Goal: Contribute content

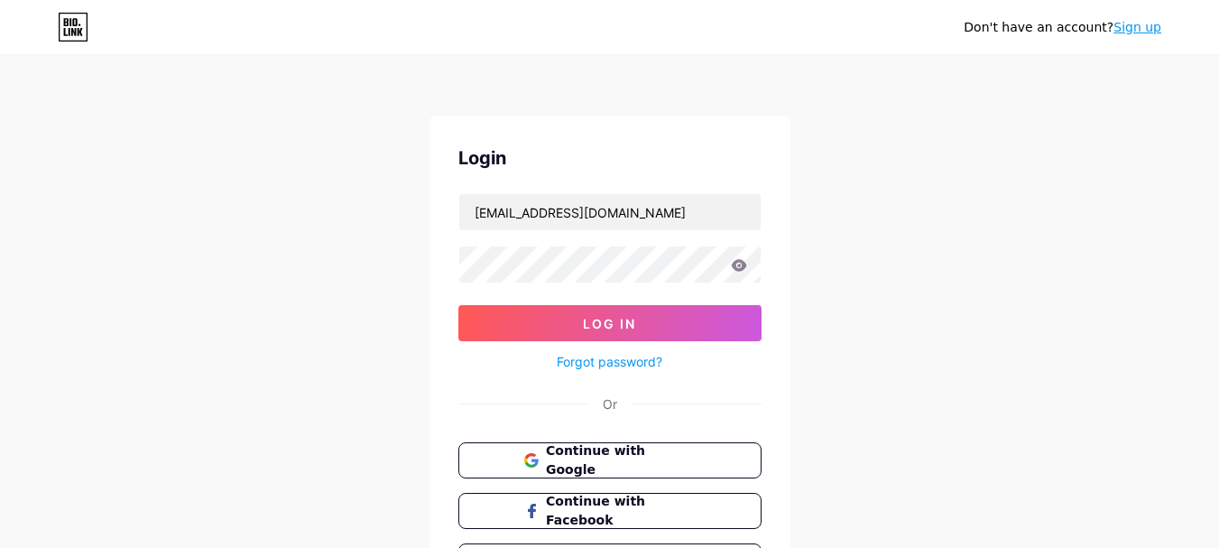
type input "[EMAIL_ADDRESS][DOMAIN_NAME]"
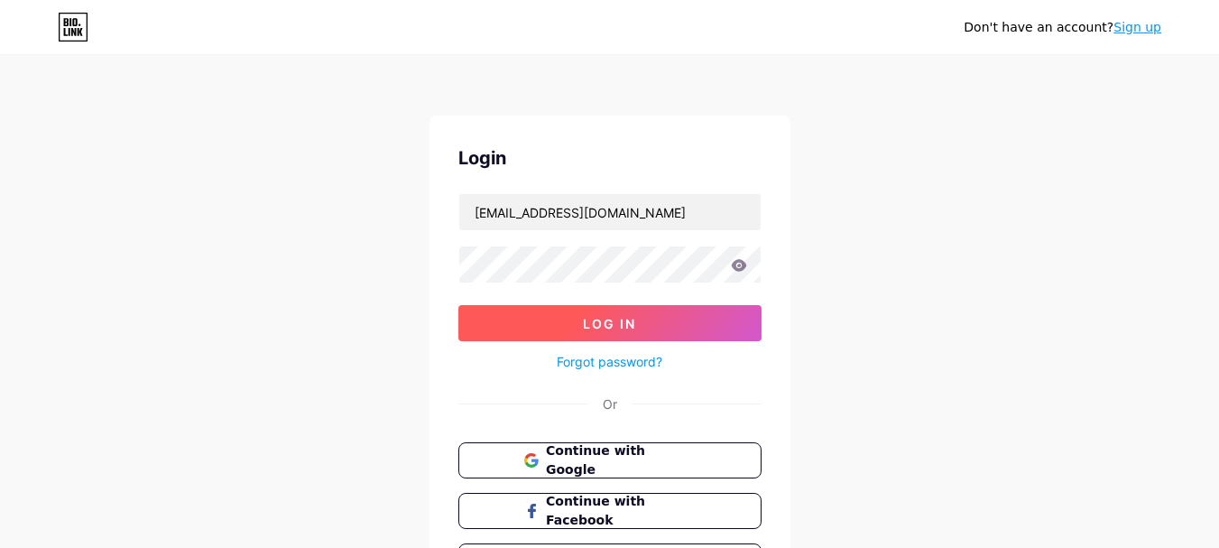
click at [630, 327] on span "Log In" at bounding box center [609, 323] width 53 height 15
click at [631, 321] on span "Log In" at bounding box center [609, 323] width 53 height 15
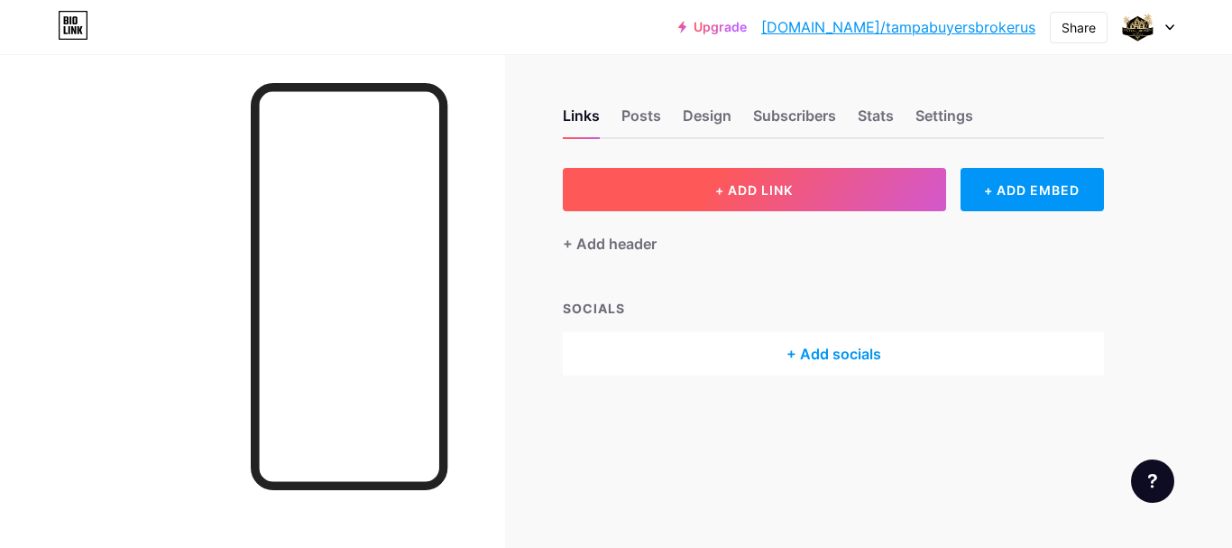
click at [753, 198] on button "+ ADD LINK" at bounding box center [754, 189] width 383 height 43
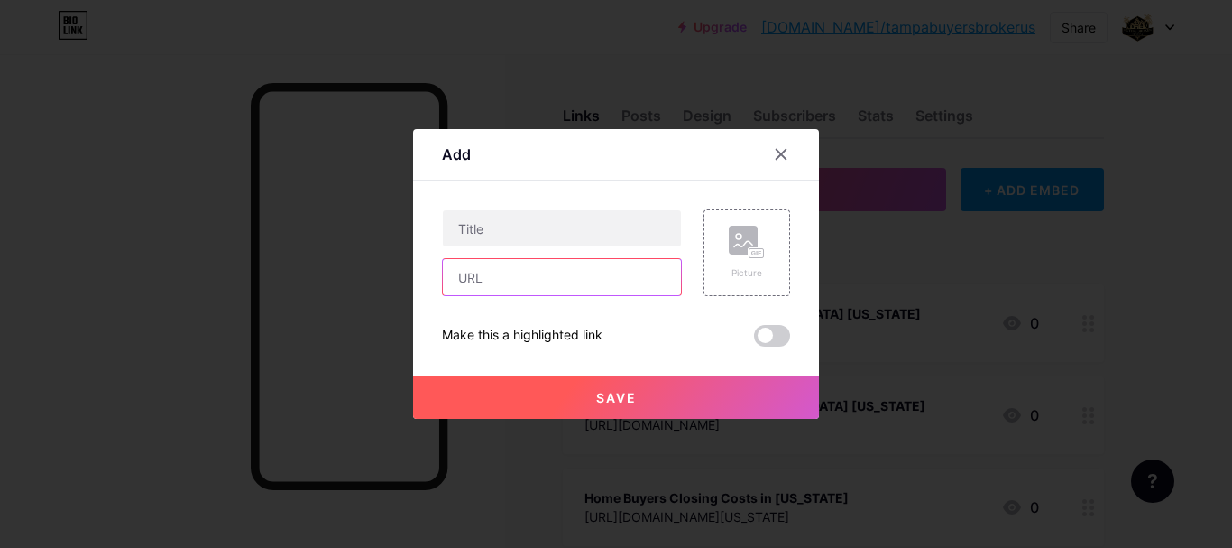
click at [578, 276] on input "text" at bounding box center [562, 277] width 238 height 36
paste input "[URL][DOMAIN_NAME][US_STATE]"
type input "[URL][DOMAIN_NAME][US_STATE]"
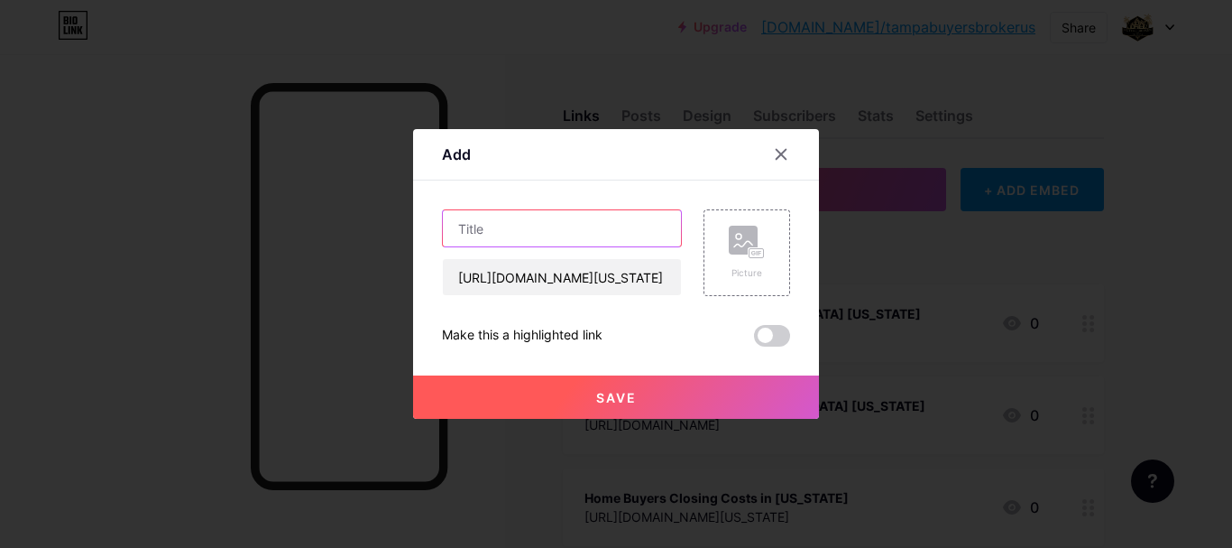
click at [480, 227] on input "text" at bounding box center [562, 228] width 238 height 36
paste input "New Construction in [GEOGRAPHIC_DATA] [US_STATE]: Buy a New Construction Home S…"
type input "New Construction in [GEOGRAPHIC_DATA] [US_STATE]: Buy a New Construction Home S…"
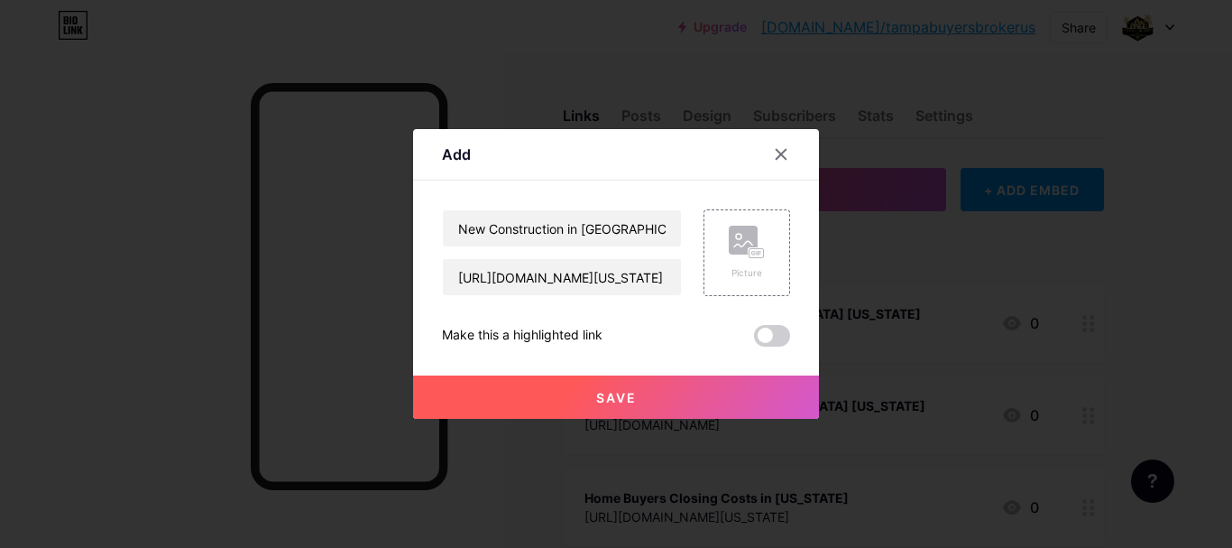
click at [623, 411] on button "Save" at bounding box center [616, 396] width 406 height 43
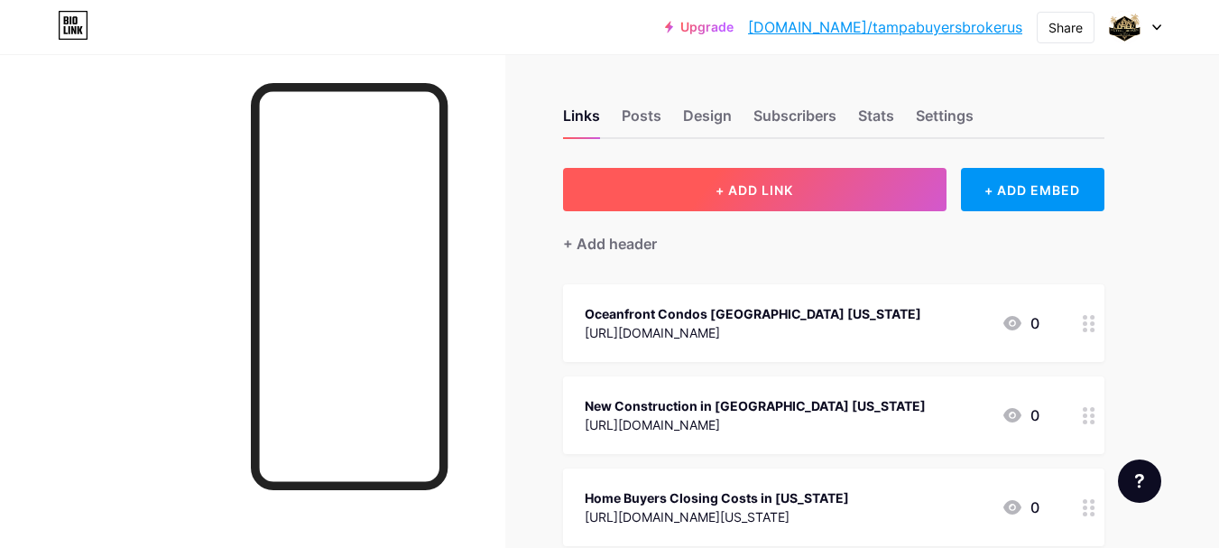
click at [731, 194] on span "+ ADD LINK" at bounding box center [754, 189] width 78 height 15
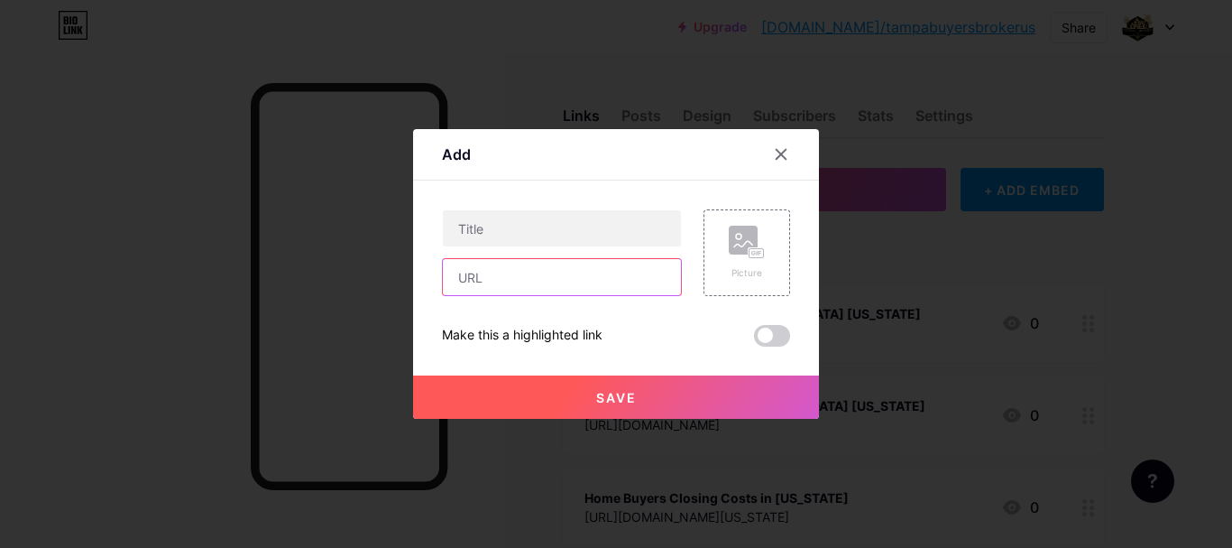
click at [538, 284] on input "text" at bounding box center [562, 277] width 238 height 36
paste input "[URL][DOMAIN_NAME]"
type input "[URL][DOMAIN_NAME]"
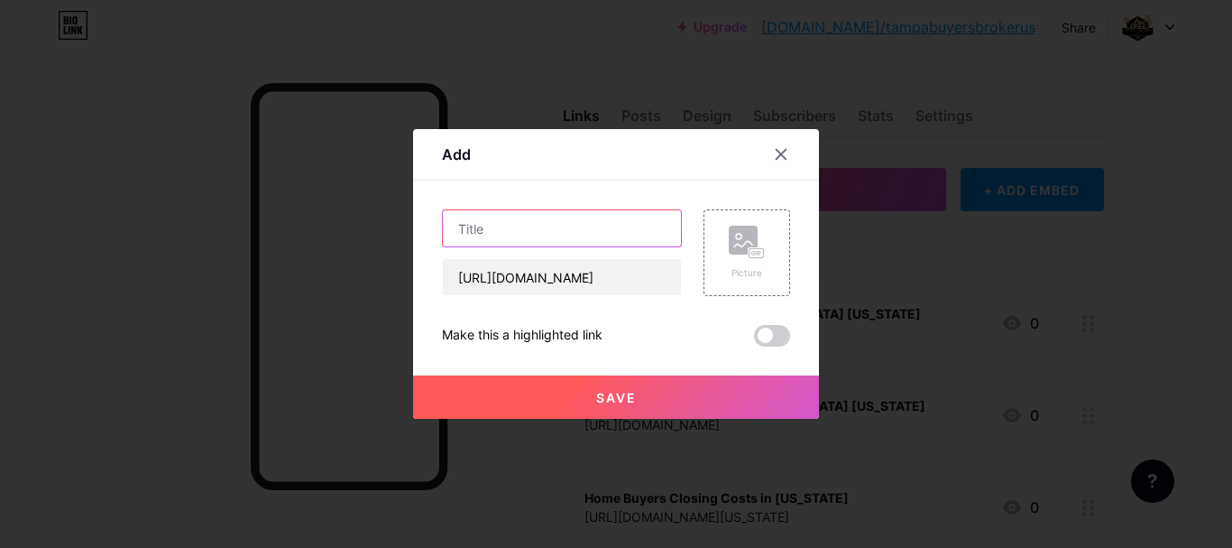
click at [610, 228] on input "text" at bounding box center [562, 228] width 238 height 36
paste input "Buyer's Guide: Traversing [GEOGRAPHIC_DATA] Waterfront Real Estate in a Cooling…"
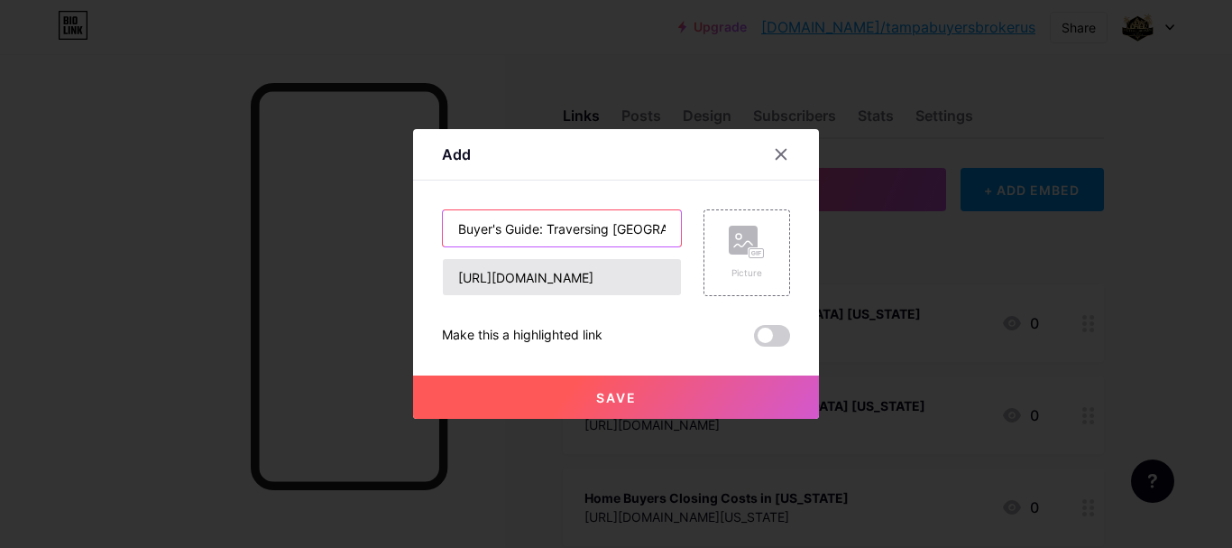
scroll to position [0, 324]
type input "Buyer's Guide: Traversing [GEOGRAPHIC_DATA] Waterfront Real Estate in a Cooling…"
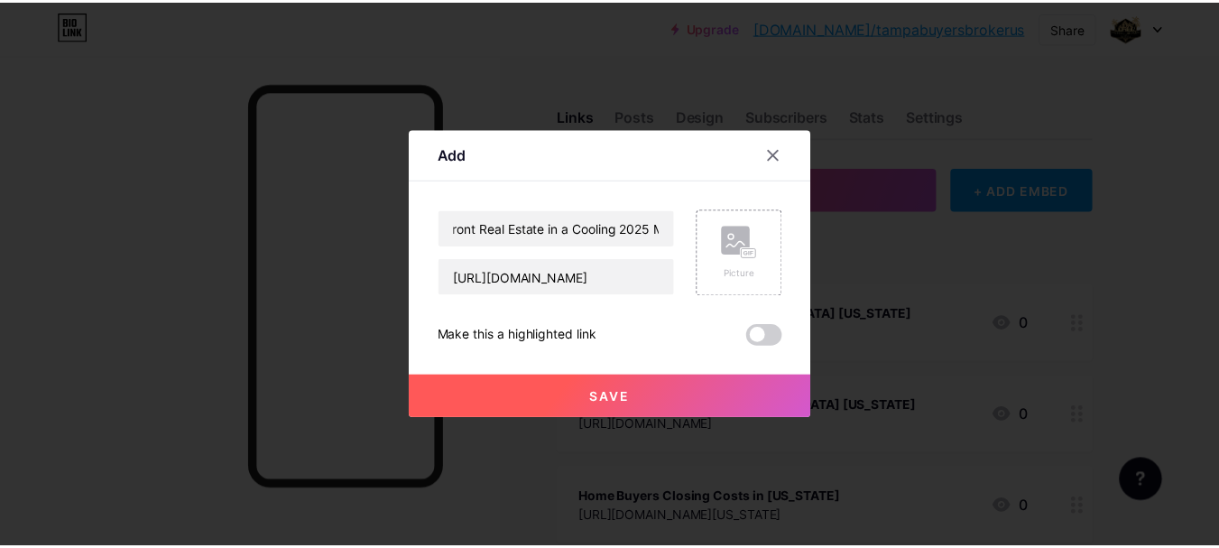
scroll to position [0, 0]
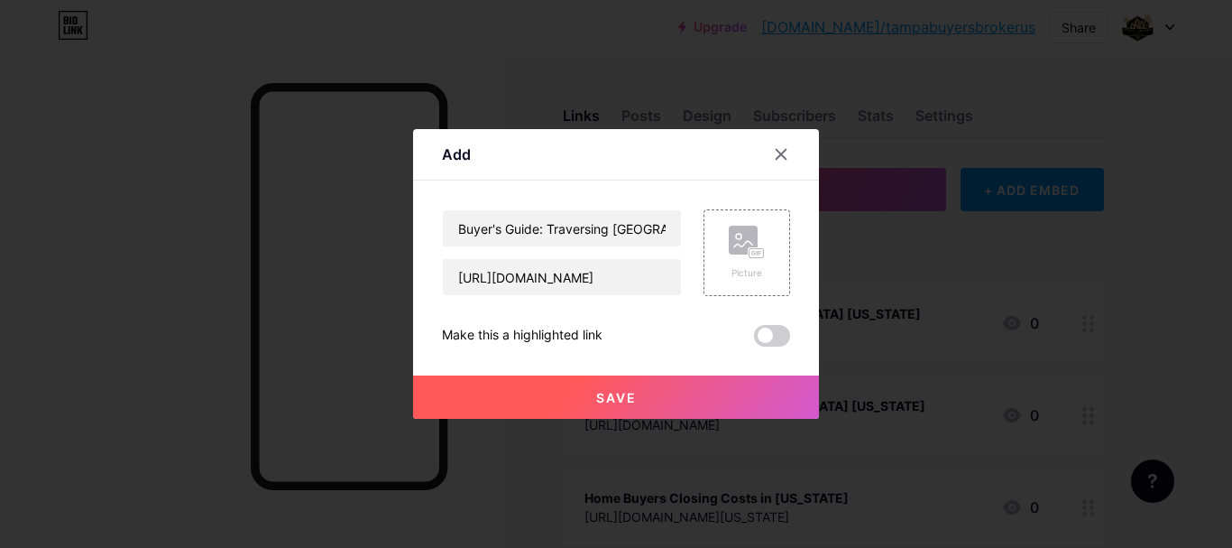
click at [626, 396] on span "Save" at bounding box center [616, 397] width 41 height 15
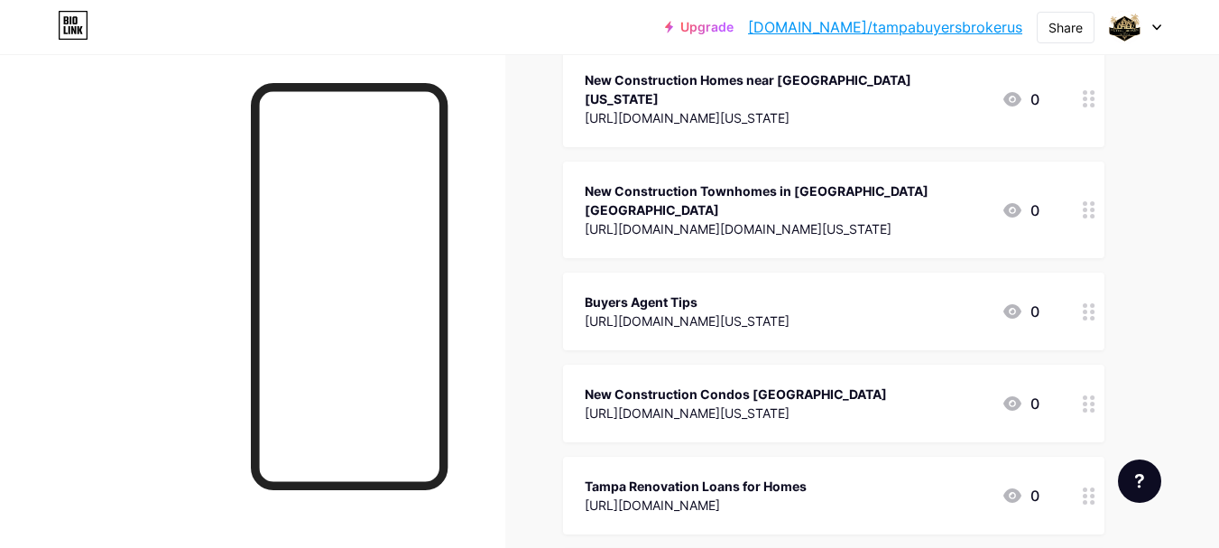
scroll to position [120, 0]
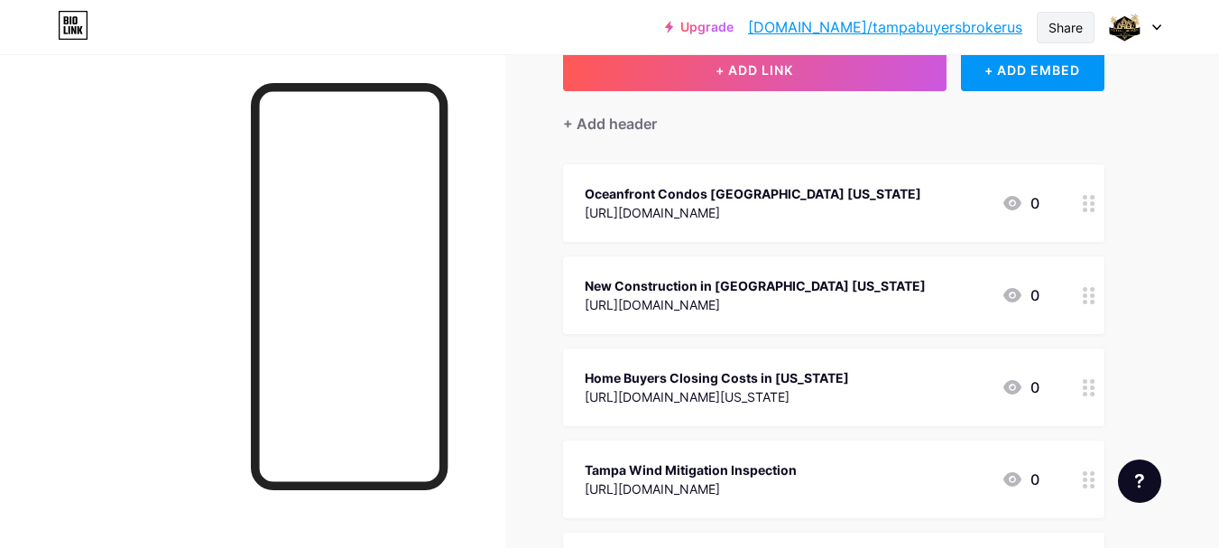
click at [1076, 25] on div "Share" at bounding box center [1065, 27] width 34 height 19
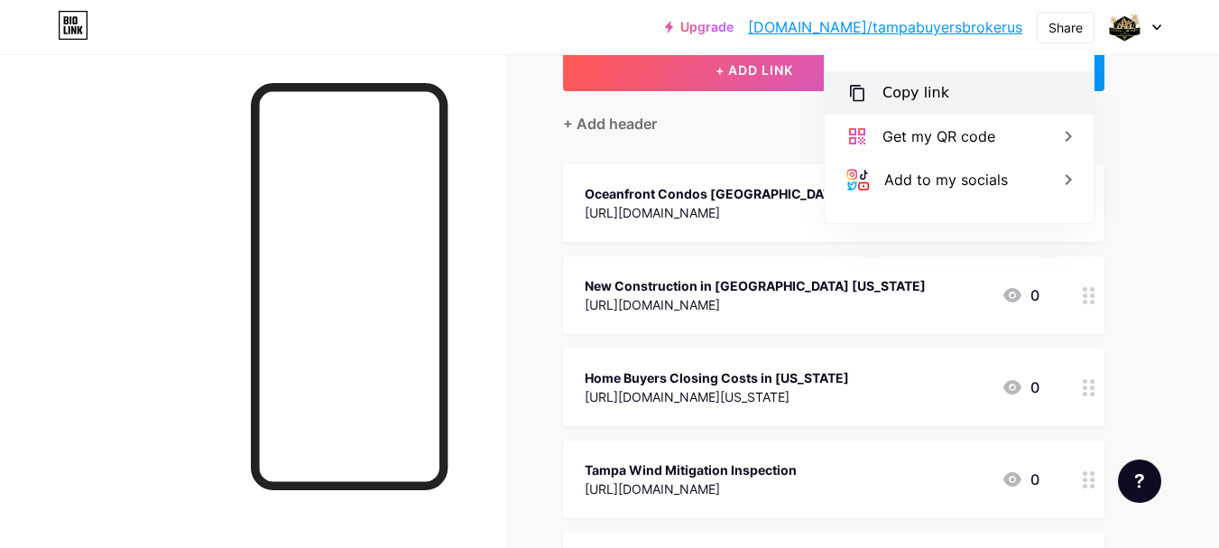
click at [927, 91] on div "Copy link" at bounding box center [915, 93] width 67 height 22
